Goal: Task Accomplishment & Management: Manage account settings

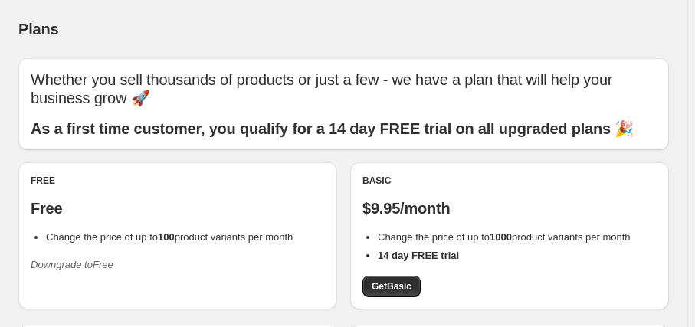
click at [48, 265] on icon "Downgrade to Free" at bounding box center [72, 264] width 83 height 11
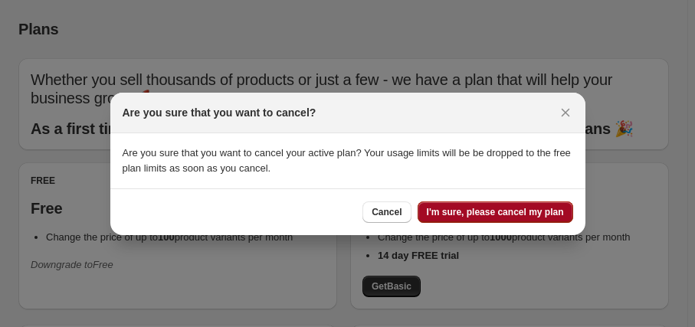
click at [495, 213] on span "I'm sure, please cancel my plan" at bounding box center [495, 212] width 137 height 12
